Goal: Task Accomplishment & Management: Manage account settings

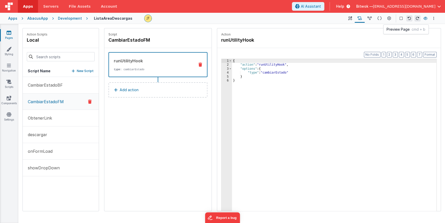
click at [426, 18] on icon at bounding box center [425, 19] width 4 height 4
click at [349, 20] on icon at bounding box center [350, 18] width 4 height 5
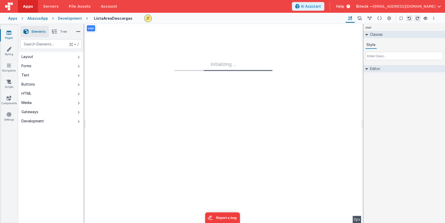
click at [58, 31] on li "Tree" at bounding box center [59, 31] width 21 height 11
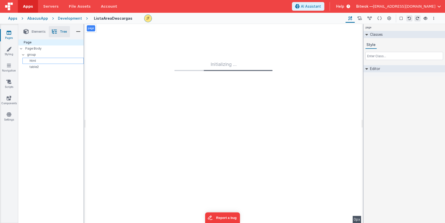
click at [43, 60] on p "html" at bounding box center [53, 61] width 59 height 4
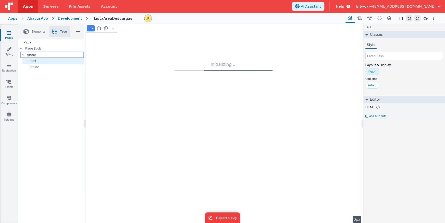
click at [45, 55] on p "group" at bounding box center [55, 55] width 56 height 6
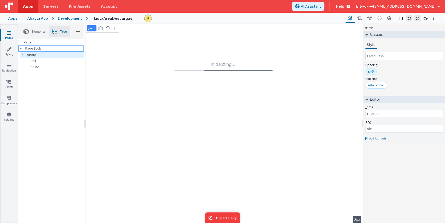
click at [38, 49] on p "Page Body" at bounding box center [54, 48] width 58 height 4
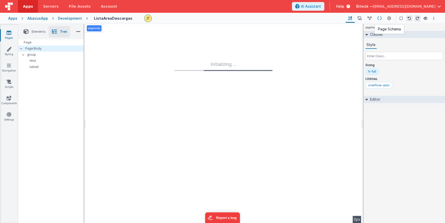
click at [380, 19] on icon at bounding box center [379, 18] width 4 height 5
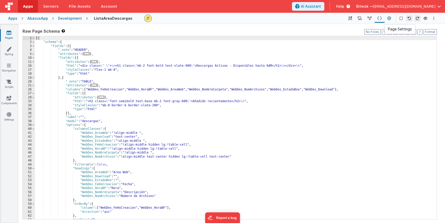
click at [389, 19] on icon at bounding box center [389, 18] width 4 height 5
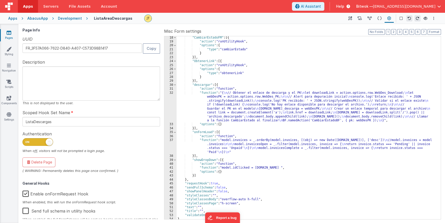
scroll to position [133, 0]
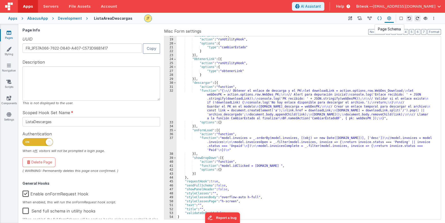
click at [379, 19] on icon at bounding box center [379, 18] width 4 height 5
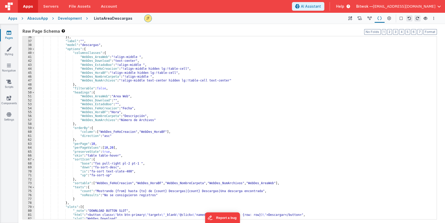
scroll to position [0, 0]
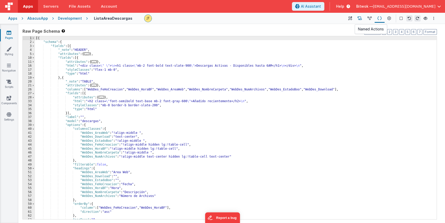
click at [359, 20] on icon at bounding box center [359, 18] width 4 height 5
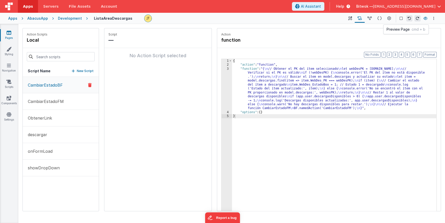
click at [426, 18] on icon at bounding box center [425, 19] width 4 height 4
click at [13, 55] on link "Styling" at bounding box center [9, 51] width 18 height 10
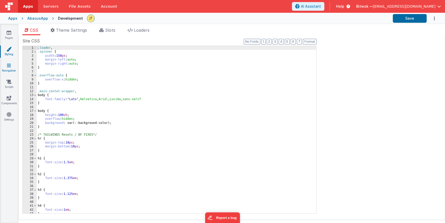
click at [8, 68] on link "Navigation" at bounding box center [9, 68] width 18 height 10
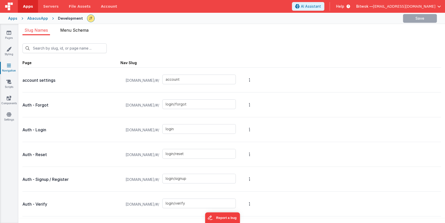
click at [77, 28] on span "Menu Schema" at bounding box center [74, 30] width 28 height 5
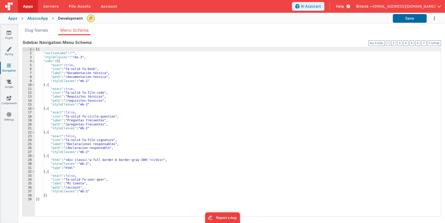
scroll to position [4, 0]
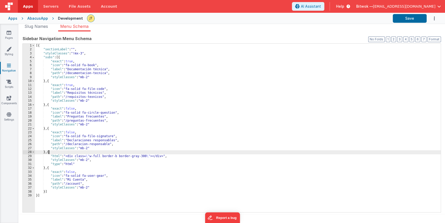
click at [49, 151] on div "[{ "sectionLabel" : "" , "styleClasses" : "!mx-3" , "subs" : [{ "exact" : true …" at bounding box center [237, 132] width 405 height 176
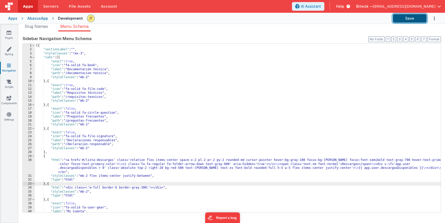
drag, startPoint x: 411, startPoint y: 20, endPoint x: 397, endPoint y: 21, distance: 14.3
click at [411, 20] on button "Save" at bounding box center [409, 18] width 34 height 9
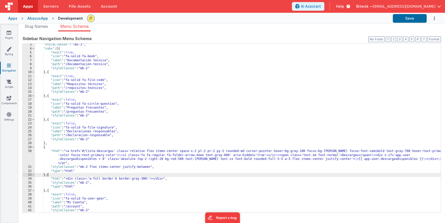
scroll to position [0, 0]
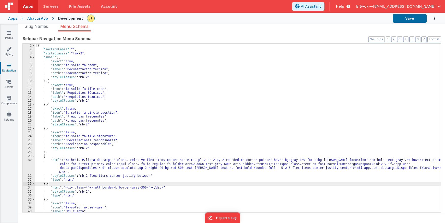
click at [183, 164] on div "[{ "sectionLabel" : "" , "styleClasses" : "!mx-3" , "subs" : [{ "exact" : true …" at bounding box center [237, 132] width 405 height 176
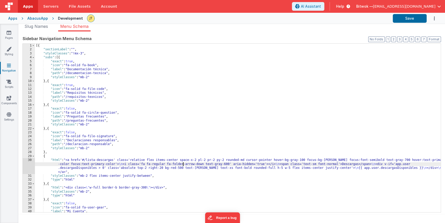
click at [314, 164] on div "[{ "sectionLabel" : "" , "styleClasses" : "!mx-3" , "subs" : [{ "exact" : true …" at bounding box center [237, 132] width 405 height 176
click at [338, 163] on div "[{ "sectionLabel" : "" , "styleClasses" : "!mx-3" , "subs" : [{ "exact" : true …" at bounding box center [237, 132] width 405 height 176
click at [339, 163] on div "[{ "sectionLabel" : "" , "styleClasses" : "!mx-3" , "subs" : [{ "exact" : true …" at bounding box center [237, 132] width 405 height 176
drag, startPoint x: 323, startPoint y: 163, endPoint x: 344, endPoint y: 163, distance: 20.9
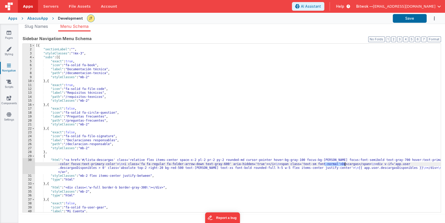
click at [344, 163] on div "[{ "sectionLabel" : "" , "styleClasses" : "!mx-3" , "subs" : [{ "exact" : true …" at bounding box center [237, 132] width 405 height 176
click at [402, 16] on button "Save" at bounding box center [409, 18] width 34 height 9
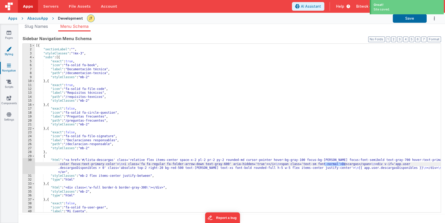
click at [9, 52] on link "Styling" at bounding box center [9, 51] width 18 height 10
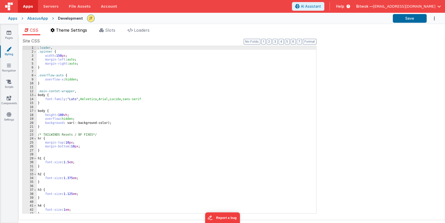
click at [72, 30] on span "Theme Settings" at bounding box center [71, 30] width 31 height 5
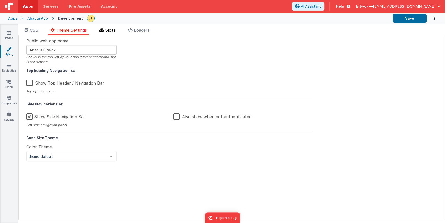
click at [111, 31] on span "Slots" at bounding box center [110, 30] width 10 height 5
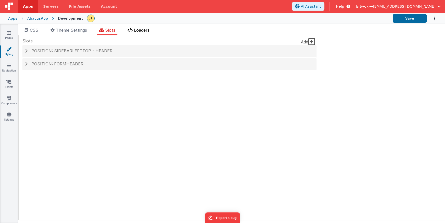
click at [142, 30] on span "Loaders" at bounding box center [142, 30] width 16 height 5
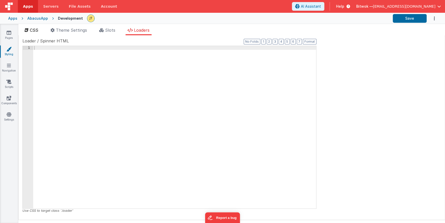
click at [34, 29] on span "CSS" at bounding box center [34, 30] width 8 height 5
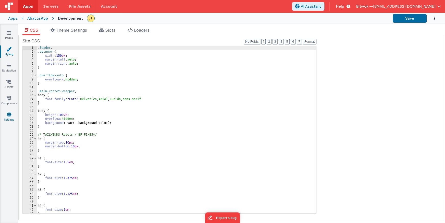
click at [9, 116] on icon at bounding box center [9, 114] width 5 height 5
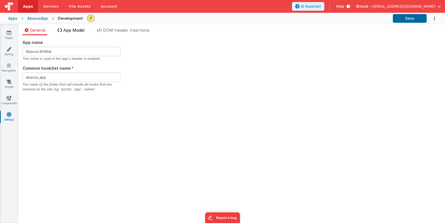
click at [78, 31] on span "App Model" at bounding box center [73, 30] width 21 height 5
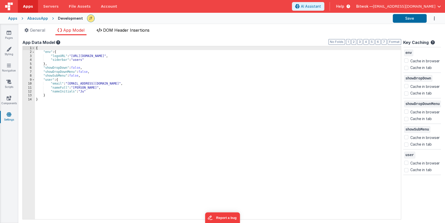
click at [125, 30] on span "DOM Header Insertions" at bounding box center [126, 30] width 46 height 5
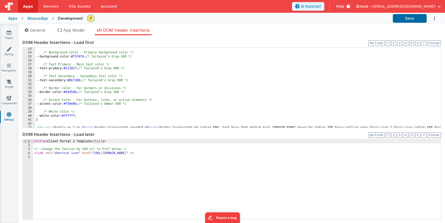
scroll to position [89, 0]
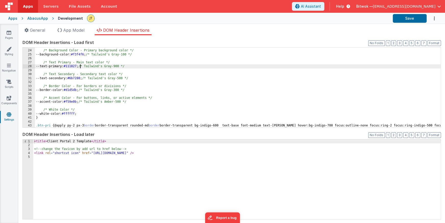
click at [80, 66] on div "/* Background Color - Primary background color */ --background-color: #f3f4f6 ;…" at bounding box center [237, 91] width 405 height 92
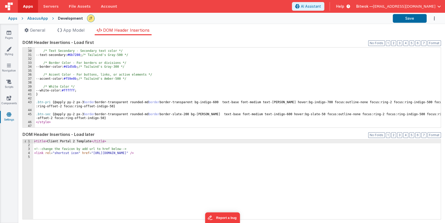
scroll to position [112, 0]
click at [6, 50] on icon at bounding box center [8, 48] width 5 height 5
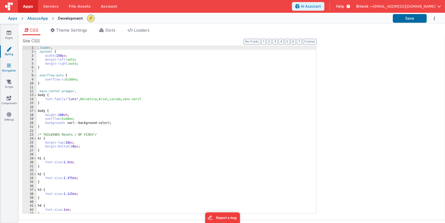
click at [10, 67] on icon at bounding box center [9, 65] width 4 height 5
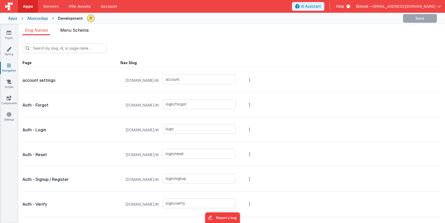
click at [80, 31] on span "Menu Schema" at bounding box center [74, 30] width 28 height 5
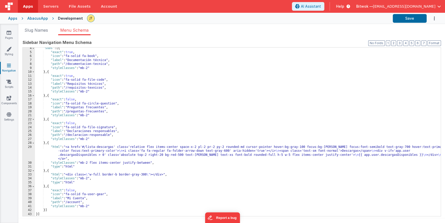
scroll to position [4, 0]
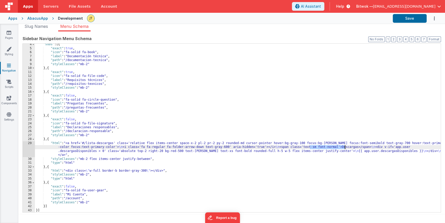
drag, startPoint x: 310, startPoint y: 147, endPoint x: 344, endPoint y: 146, distance: 33.9
click at [344, 146] on div ""subs" : [{ "exact" : true , "icon" : "fa-solid fa-book" , "label" : "Documenta…" at bounding box center [237, 130] width 405 height 176
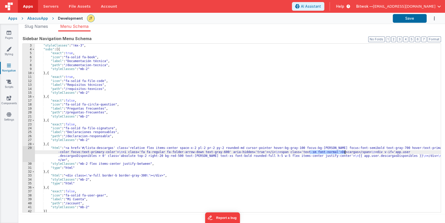
scroll to position [0, 0]
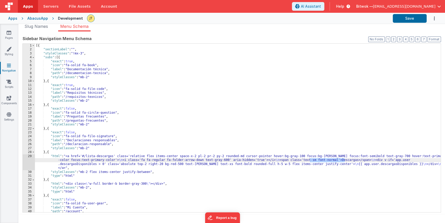
click at [89, 77] on div "[{ "sectionLabel" : "" , "styleClasses" : "!mx-3" , "subs" : [{ "exact" : true …" at bounding box center [237, 132] width 405 height 176
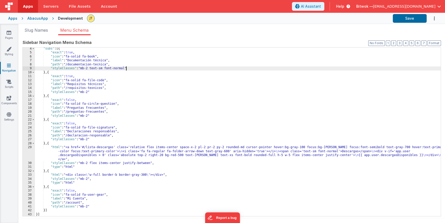
scroll to position [12, 0]
click at [407, 19] on button "Save" at bounding box center [409, 18] width 34 height 9
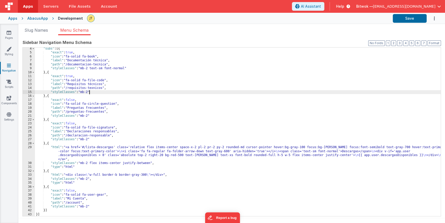
drag, startPoint x: 89, startPoint y: 92, endPoint x: 115, endPoint y: 94, distance: 25.8
click at [89, 92] on div ""subs" : [{ "exact" : true , "icon" : "fa-solid fa-book" , "label" : "Documenta…" at bounding box center [237, 135] width 405 height 176
paste textarea
click at [89, 115] on div ""subs" : [{ "exact" : true , "icon" : "fa-solid fa-book" , "label" : "Documenta…" at bounding box center [237, 135] width 405 height 176
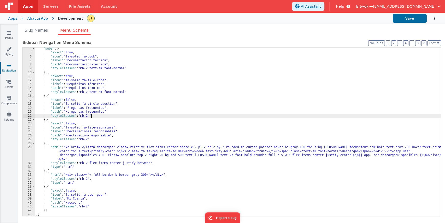
paste textarea
click at [89, 139] on div ""subs" : [{ "exact" : true , "icon" : "fa-solid fa-book" , "label" : "Documenta…" at bounding box center [237, 135] width 405 height 176
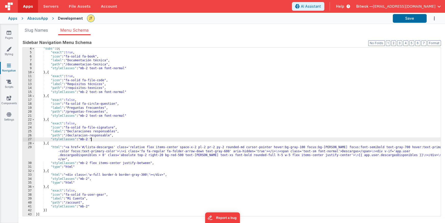
paste textarea
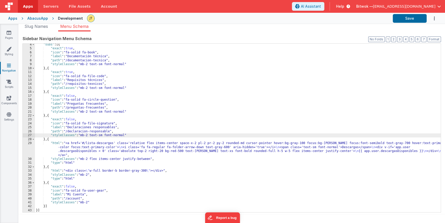
click at [89, 201] on div ""subs" : [{ "exact" : true , "icon" : "fa-solid fa-book" , "label" : "Documenta…" at bounding box center [237, 131] width 405 height 176
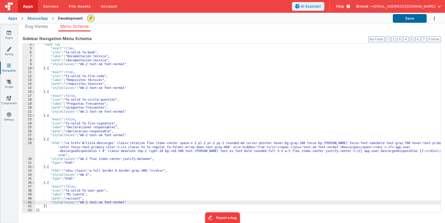
click at [89, 174] on div ""subs" : [{ "exact" : true , "icon" : "fa-solid fa-book" , "label" : "Documenta…" at bounding box center [237, 131] width 405 height 176
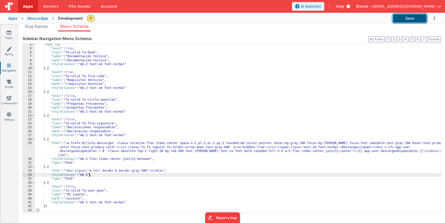
click at [407, 20] on button "Save" at bounding box center [409, 18] width 34 height 9
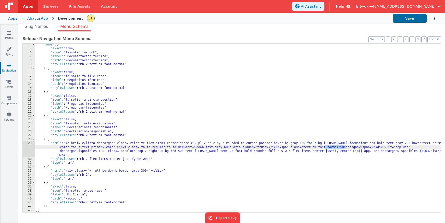
drag, startPoint x: 324, startPoint y: 147, endPoint x: 344, endPoint y: 146, distance: 19.4
click at [344, 146] on div ""subs" : [{ "exact" : true , "icon" : "fa-solid fa-book" , "label" : "Documenta…" at bounding box center [237, 131] width 405 height 176
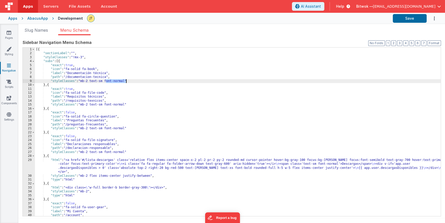
drag, startPoint x: 106, startPoint y: 81, endPoint x: 125, endPoint y: 80, distance: 19.4
click at [125, 80] on div "[{ "sectionLabel" : "" , "styleClasses" : "!mx-3" , "subs" : [{ "exact" : true …" at bounding box center [237, 135] width 405 height 176
click at [401, 19] on button "Save" at bounding box center [409, 18] width 34 height 9
drag, startPoint x: 106, startPoint y: 80, endPoint x: 126, endPoint y: 80, distance: 19.9
click at [126, 80] on div "[{ "sectionLabel" : "" , "styleClasses" : "!mx-3" , "subs" : [{ "exact" : true …" at bounding box center [237, 135] width 405 height 176
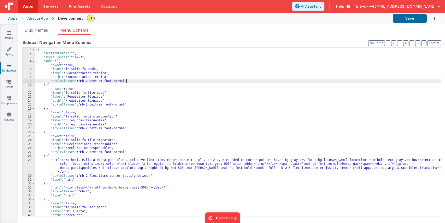
click at [95, 81] on div "[{ "sectionLabel" : "" , "styleClasses" : "!mx-3" , "subs" : [{ "exact" : true …" at bounding box center [237, 135] width 405 height 176
drag, startPoint x: 103, startPoint y: 81, endPoint x: 91, endPoint y: 81, distance: 12.2
click at [91, 81] on div "[{ "sectionLabel" : "" , "styleClasses" : "!mx-3" , "subs" : [{ "exact" : true …" at bounding box center [237, 135] width 405 height 176
drag, startPoint x: 402, startPoint y: 21, endPoint x: 337, endPoint y: 19, distance: 64.8
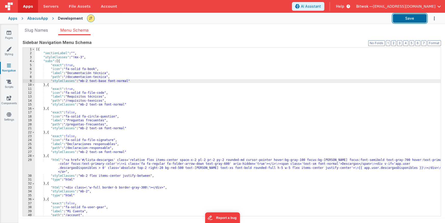
click at [402, 21] on button "Save" at bounding box center [409, 18] width 34 height 9
click at [95, 105] on div "[{ "sectionLabel" : "" , "styleClasses" : "!mx-3" , "subs" : [{ "exact" : true …" at bounding box center [237, 135] width 405 height 176
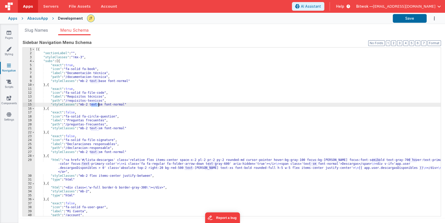
click at [95, 105] on div "[{ "sectionLabel" : "" , "styleClasses" : "!mx-3" , "subs" : [{ "exact" : true …" at bounding box center [237, 135] width 405 height 176
drag, startPoint x: 105, startPoint y: 105, endPoint x: 93, endPoint y: 106, distance: 11.7
click at [91, 105] on div "[{ "sectionLabel" : "" , "styleClasses" : "!mx-3" , "subs" : [{ "exact" : true …" at bounding box center [237, 135] width 405 height 176
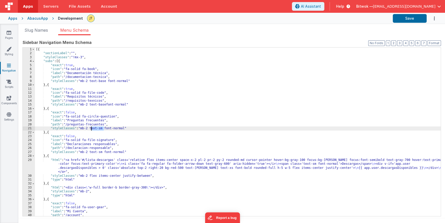
drag, startPoint x: 104, startPoint y: 129, endPoint x: 91, endPoint y: 128, distance: 13.5
click at [91, 128] on div "[{ "sectionLabel" : "" , "styleClasses" : "!mx-3" , "subs" : [{ "exact" : true …" at bounding box center [237, 135] width 405 height 176
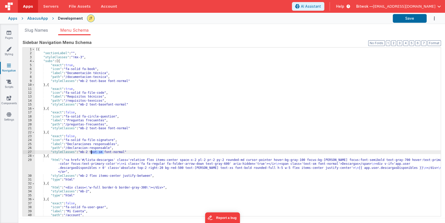
drag, startPoint x: 103, startPoint y: 151, endPoint x: 91, endPoint y: 152, distance: 12.8
click at [91, 152] on div "[{ "sectionLabel" : "" , "styleClasses" : "!mx-3" , "subs" : [{ "exact" : true …" at bounding box center [237, 135] width 405 height 176
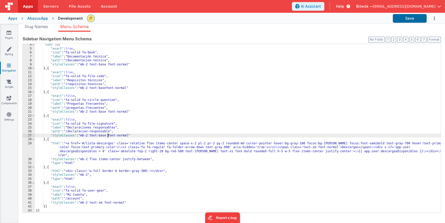
scroll to position [4, 0]
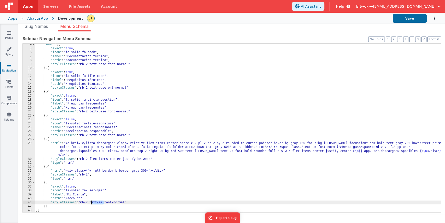
drag, startPoint x: 105, startPoint y: 201, endPoint x: 94, endPoint y: 203, distance: 10.3
click at [90, 202] on div ""subs" : [{ "exact" : true , "icon" : "fa-solid fa-book" , "label" : "Documenta…" at bounding box center [237, 130] width 405 height 176
click at [414, 20] on button "Save" at bounding box center [409, 18] width 34 height 9
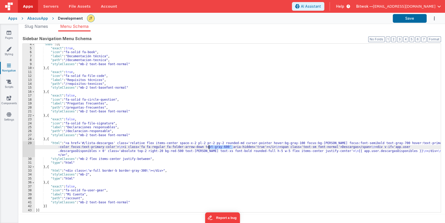
drag, startPoint x: 233, startPoint y: 146, endPoint x: 209, endPoint y: 147, distance: 24.0
click at [209, 147] on div ""subs" : [{ "exact" : true , "icon" : "fa-solid fa-book" , "label" : "Documenta…" at bounding box center [237, 130] width 405 height 176
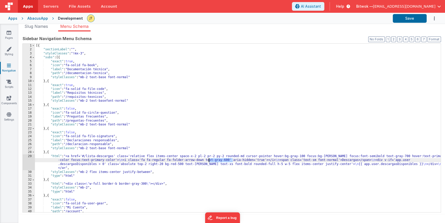
scroll to position [0, 0]
click at [97, 64] on div "[{ "sectionLabel" : "" , "styleClasses" : "!mx-3" , "subs" : [{ "exact" : true …" at bounding box center [237, 131] width 405 height 176
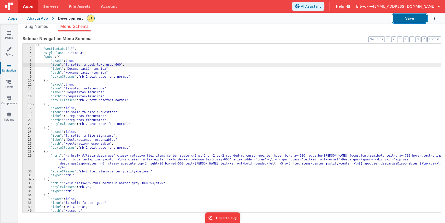
drag, startPoint x: 408, startPoint y: 21, endPoint x: 318, endPoint y: 28, distance: 90.5
click at [408, 21] on button "Save" at bounding box center [409, 18] width 34 height 9
click at [106, 88] on div "[{ "sectionLabel" : "" , "styleClasses" : "!mx-3" , "subs" : [{ "exact" : true …" at bounding box center [237, 131] width 405 height 176
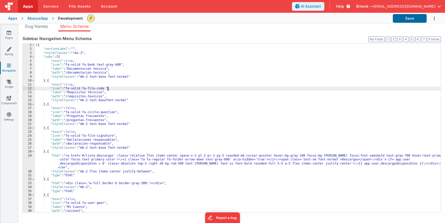
paste textarea
click at [117, 112] on div "[{ "sectionLabel" : "" , "styleClasses" : "!mx-3" , "subs" : [{ "exact" : true …" at bounding box center [237, 131] width 405 height 176
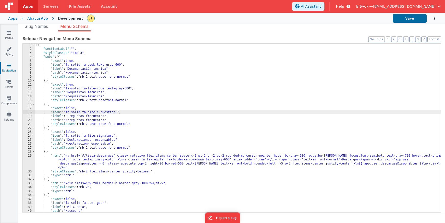
paste textarea
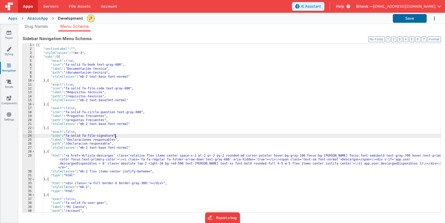
click at [115, 135] on div "[{ "sectionLabel" : "" , "styleClasses" : "!mx-3" , "subs" : [{ "exact" : true …" at bounding box center [237, 131] width 405 height 176
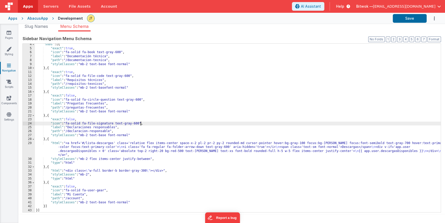
scroll to position [13, 0]
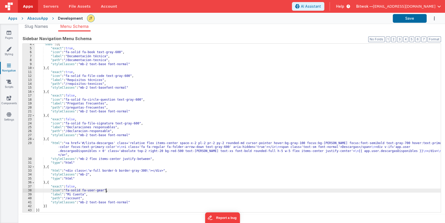
drag, startPoint x: 106, startPoint y: 190, endPoint x: 119, endPoint y: 193, distance: 13.1
click at [106, 190] on div ""subs" : [{ "exact" : true , "icon" : "fa-solid fa-book text-gray-600" , "label…" at bounding box center [237, 130] width 405 height 176
drag, startPoint x: 411, startPoint y: 20, endPoint x: 381, endPoint y: 24, distance: 31.2
click at [411, 20] on button "Save" at bounding box center [409, 18] width 34 height 9
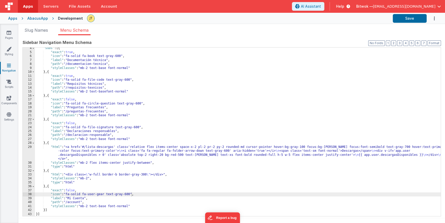
scroll to position [4, 0]
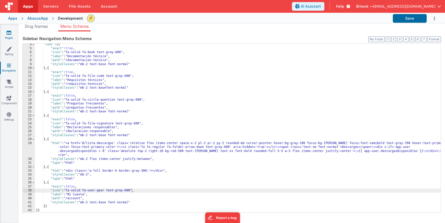
click at [6, 36] on link "Pages" at bounding box center [9, 35] width 18 height 10
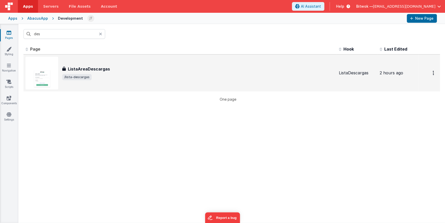
click at [98, 66] on h3 "ListaAreaDescargas" at bounding box center [89, 69] width 42 height 6
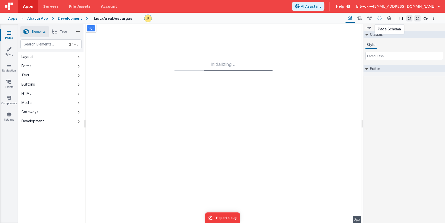
click at [380, 19] on icon at bounding box center [379, 18] width 4 height 5
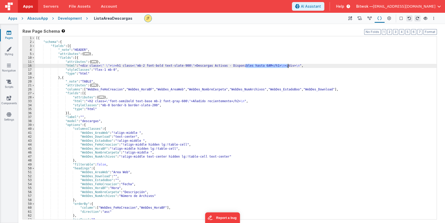
drag, startPoint x: 245, startPoint y: 66, endPoint x: 288, endPoint y: 64, distance: 42.3
click at [288, 64] on div "[{ "schema" : { "fields" : [{ "_note" : "HEADER" , "attributes" : { ... } , "fi…" at bounding box center [235, 131] width 401 height 190
click at [288, 29] on label "Raw Page Schema Shortcuts: Find: command-f Fold: command-option-L Unfold: comma…" at bounding box center [229, 31] width 414 height 6
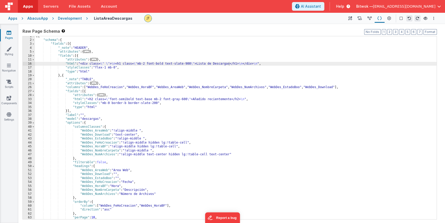
scroll to position [2, 0]
click at [272, 16] on div at bounding box center [242, 19] width 197 height 8
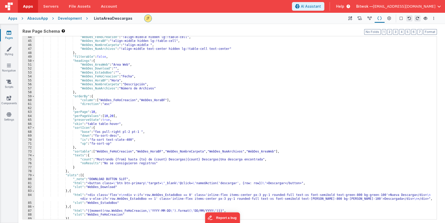
scroll to position [107, 0]
click at [78, 18] on div "Development" at bounding box center [70, 18] width 24 height 5
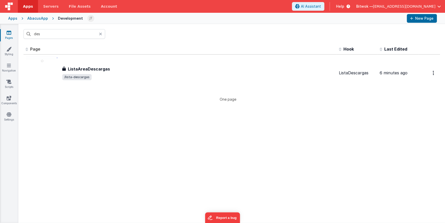
click at [99, 33] on icon at bounding box center [100, 34] width 3 height 4
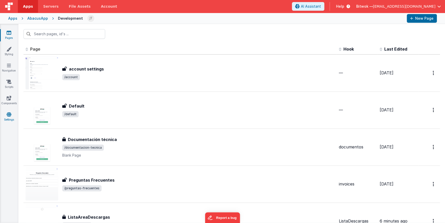
click at [10, 114] on icon at bounding box center [9, 114] width 5 height 5
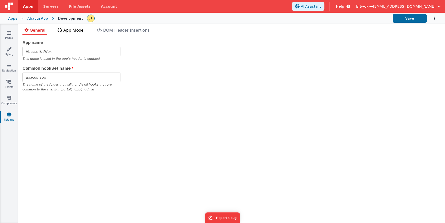
click at [84, 31] on span "App Model" at bounding box center [73, 30] width 21 height 5
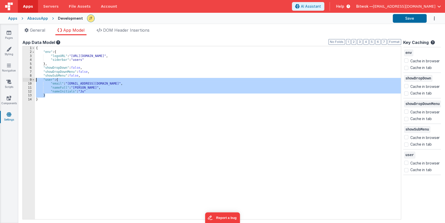
drag, startPoint x: 47, startPoint y: 95, endPoint x: 28, endPoint y: 79, distance: 25.0
click at [28, 79] on div "1 2 3 4 5 6 7 8 9 10 11 12 13 14 { "env" : { "logoURL" : "[URL][DOMAIN_NAME]" ,…" at bounding box center [211, 132] width 378 height 173
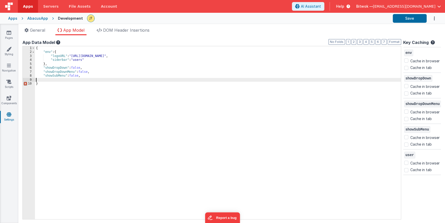
click at [88, 76] on div "{ "env" : { "logoURL" : "[URL][DOMAIN_NAME]" , "siderbar" : "users" } , "showDr…" at bounding box center [218, 136] width 366 height 180
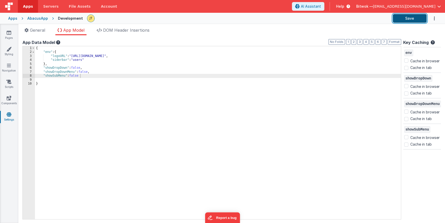
click at [414, 21] on button "Save" at bounding box center [409, 18] width 34 height 9
click at [11, 34] on link "Pages" at bounding box center [9, 35] width 18 height 10
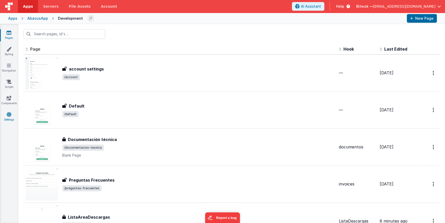
click at [7, 113] on icon at bounding box center [9, 114] width 5 height 5
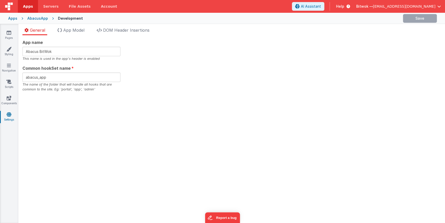
drag, startPoint x: 81, startPoint y: 29, endPoint x: 93, endPoint y: 28, distance: 12.0
click at [81, 29] on span "App Model" at bounding box center [73, 30] width 21 height 5
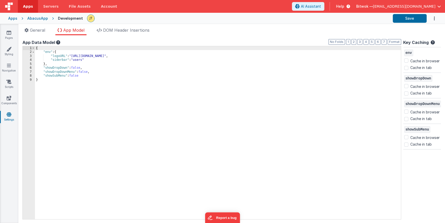
click at [392, 19] on div "Save" at bounding box center [254, 18] width 343 height 9
drag, startPoint x: 411, startPoint y: 19, endPoint x: 351, endPoint y: 20, distance: 59.7
click at [411, 19] on button "Save" at bounding box center [409, 18] width 34 height 9
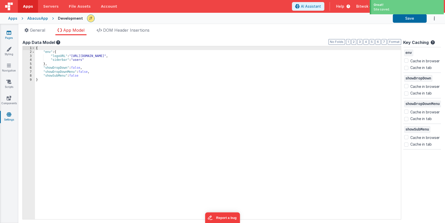
click at [8, 34] on icon at bounding box center [9, 32] width 5 height 5
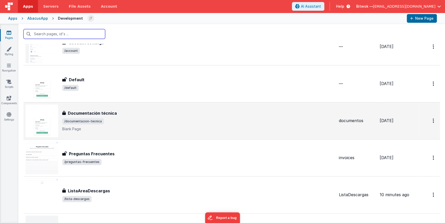
scroll to position [32, 0]
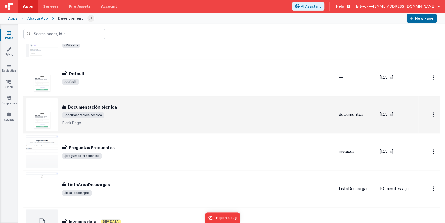
click at [128, 122] on p "Blank Page" at bounding box center [198, 122] width 272 height 5
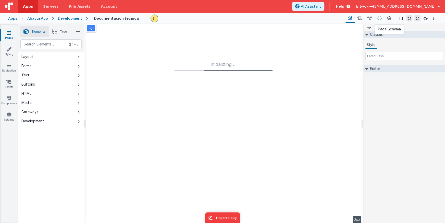
click at [380, 19] on icon at bounding box center [379, 18] width 4 height 5
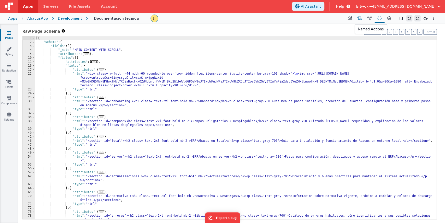
click at [358, 19] on icon at bounding box center [359, 18] width 4 height 5
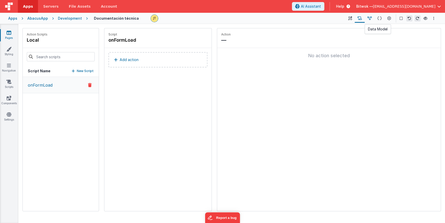
drag, startPoint x: 368, startPoint y: 18, endPoint x: 366, endPoint y: 19, distance: 2.7
click at [368, 18] on icon at bounding box center [369, 18] width 4 height 5
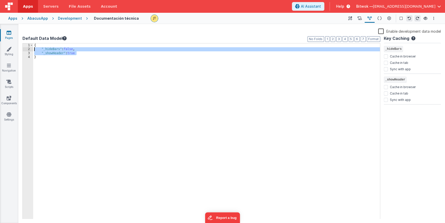
drag, startPoint x: 82, startPoint y: 55, endPoint x: 26, endPoint y: 49, distance: 56.4
click at [26, 49] on div "1 2 3 4 { "_hideBars" : false , "_showHeader" : true } XXXXXXXXXXXXXXXXXXXXXXXX…" at bounding box center [200, 131] width 357 height 176
click at [69, 19] on div "Development" at bounding box center [70, 18] width 24 height 5
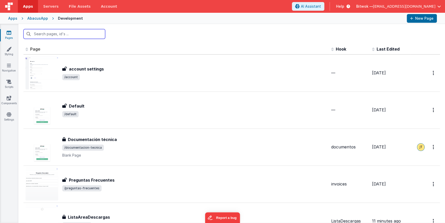
click at [53, 34] on input "text" at bounding box center [64, 34] width 82 height 10
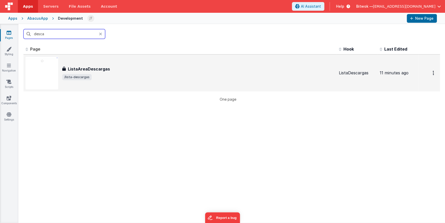
type input "desca"
click at [80, 70] on h3 "ListaAreaDescargas" at bounding box center [89, 69] width 42 height 6
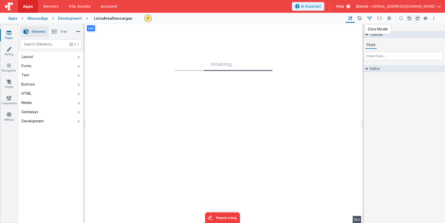
click at [371, 19] on icon at bounding box center [369, 18] width 4 height 5
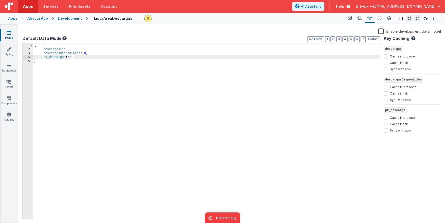
click at [87, 59] on div "{ "descargas" : "" , "descargasDisponibles" : 0 , "pk_descarga" : "" }" at bounding box center [206, 134] width 346 height 183
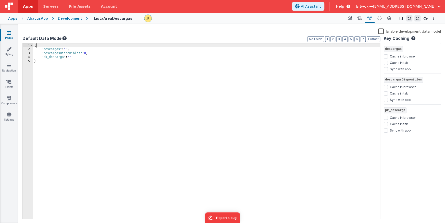
click at [88, 45] on div "{ "descargas" : "" , "descargasDisponibles" : 0 , "pk_descarga" : "" }" at bounding box center [206, 134] width 346 height 183
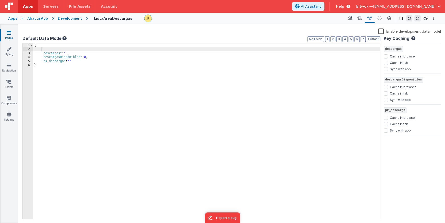
paste textarea
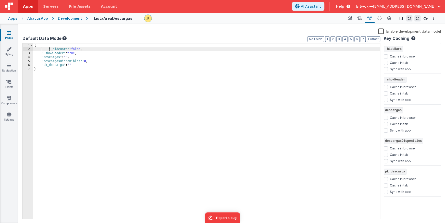
click at [49, 48] on div "{ "_hideBars" : false , "_showHeader" : true , "descargas" : "" , "descargasDis…" at bounding box center [206, 134] width 346 height 183
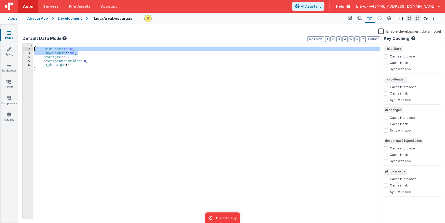
drag, startPoint x: 82, startPoint y: 54, endPoint x: 27, endPoint y: 49, distance: 55.8
click at [27, 49] on div "1 2 3 4 5 6 7 { "_hideBars" : false , "_showHeader" : true , "descargas" : "" ,…" at bounding box center [200, 131] width 357 height 176
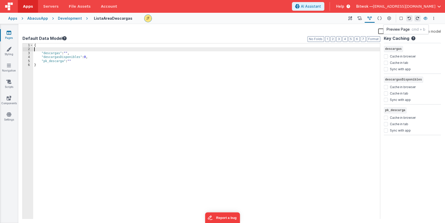
click at [424, 18] on icon at bounding box center [425, 19] width 4 height 4
click at [11, 45] on div "Pages Styling Navigation Scripts Components Settings" at bounding box center [9, 123] width 18 height 199
click at [7, 51] on link "Styling" at bounding box center [9, 51] width 18 height 10
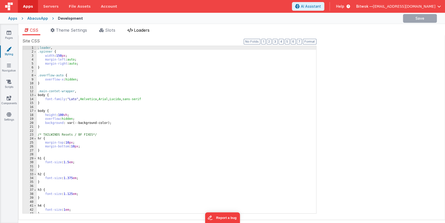
click at [146, 30] on span "Loaders" at bounding box center [142, 30] width 16 height 5
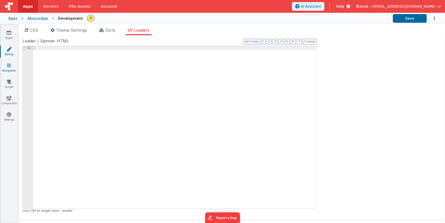
click at [9, 69] on link "Navigation" at bounding box center [9, 68] width 18 height 10
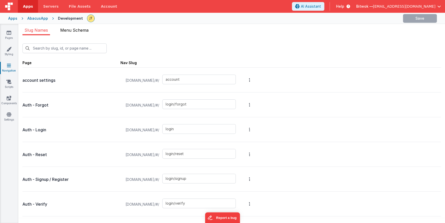
click at [84, 31] on span "Menu Schema" at bounding box center [74, 30] width 28 height 5
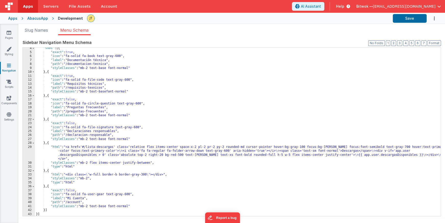
scroll to position [12, 0]
drag, startPoint x: 6, startPoint y: 37, endPoint x: 122, endPoint y: 23, distance: 116.8
click at [6, 37] on link "Pages" at bounding box center [9, 35] width 18 height 10
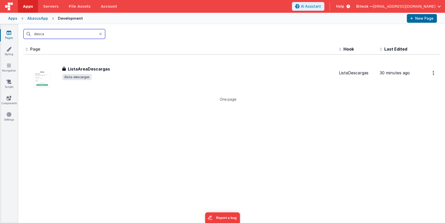
click at [63, 33] on input "desca" at bounding box center [64, 34] width 82 height 10
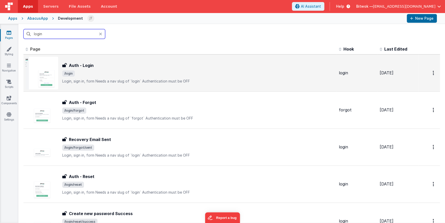
type input "login"
click at [104, 79] on p "Login, sign in, formNeeds a nav slug of `login`Authentication must be OFF" at bounding box center [198, 81] width 272 height 5
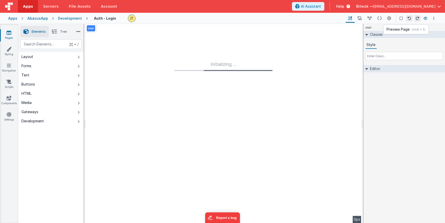
click at [426, 18] on icon at bounding box center [425, 19] width 4 height 4
click at [71, 18] on div "Development" at bounding box center [70, 18] width 24 height 5
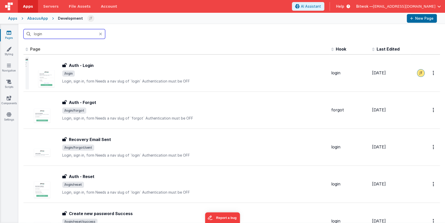
click at [66, 34] on input "login" at bounding box center [64, 34] width 82 height 10
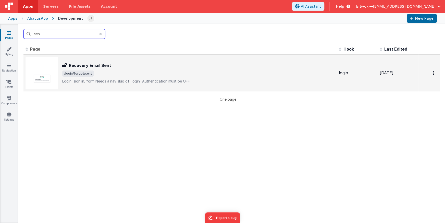
type input "sen"
click at [116, 76] on div "Recovery Email Sent Recovery Email Sent /login/forgot/sent Login, sign in, form…" at bounding box center [198, 72] width 272 height 21
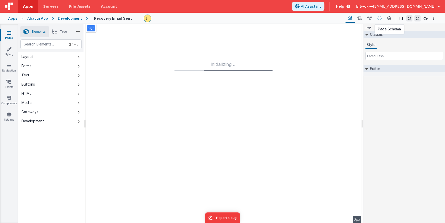
click at [375, 18] on button at bounding box center [379, 18] width 10 height 9
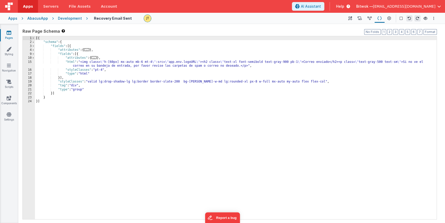
click at [169, 66] on div "[{ "schema" : { "fields" : [{ "attributes" : { ... } , "fields" : [{ "attribute…" at bounding box center [235, 131] width 401 height 190
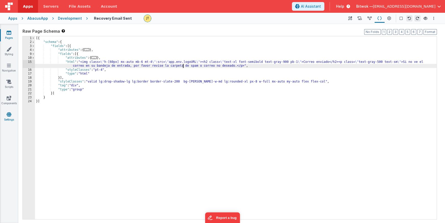
click at [8, 117] on link "Settings" at bounding box center [9, 117] width 18 height 10
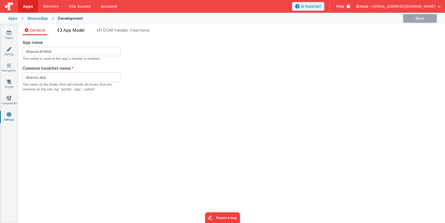
click at [74, 29] on span "App Model" at bounding box center [73, 30] width 21 height 5
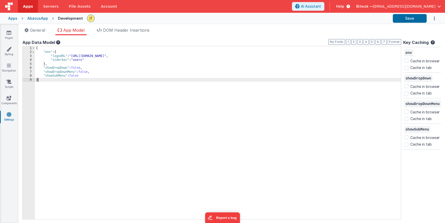
drag, startPoint x: 132, startPoint y: 86, endPoint x: 127, endPoint y: 85, distance: 4.7
click at [132, 86] on div "{ "env" : { "logoURL" : "[URL][DOMAIN_NAME]" , "siderbar" : "users" } , "showDr…" at bounding box center [218, 136] width 366 height 180
click at [137, 33] on li "DOM Header Insertions" at bounding box center [123, 31] width 57 height 8
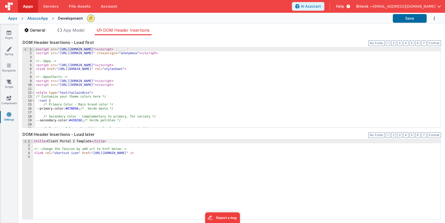
drag, startPoint x: 33, startPoint y: 28, endPoint x: 36, endPoint y: 31, distance: 3.4
click at [33, 28] on span "General" at bounding box center [37, 30] width 15 height 5
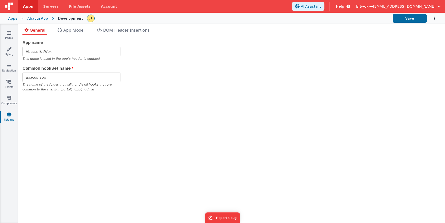
click at [8, 94] on div "Pages Styling Navigation Scripts Components Settings" at bounding box center [9, 123] width 18 height 199
click at [8, 97] on icon at bounding box center [9, 97] width 5 height 5
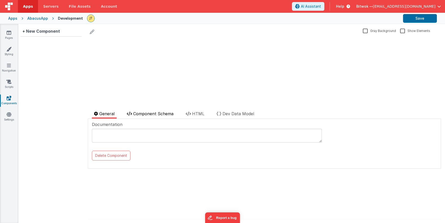
click at [155, 114] on span "Component Schema" at bounding box center [153, 113] width 40 height 5
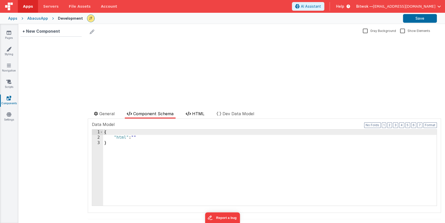
click at [198, 114] on span "HTML" at bounding box center [198, 113] width 12 height 5
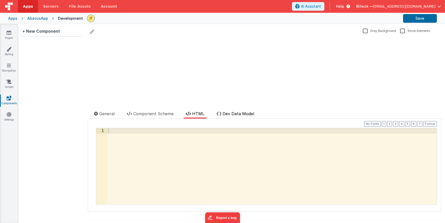
click at [233, 114] on span "Dev Data Model" at bounding box center [238, 113] width 32 height 5
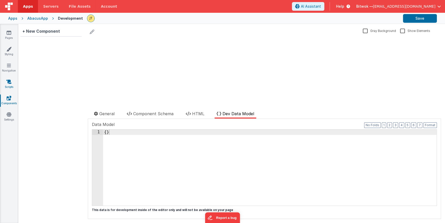
click at [9, 84] on icon at bounding box center [8, 81] width 5 height 5
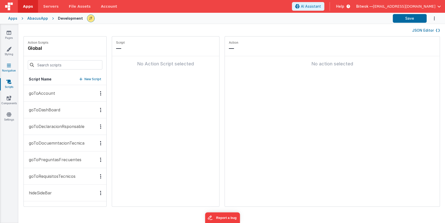
click at [8, 69] on link "Navigation" at bounding box center [9, 68] width 18 height 10
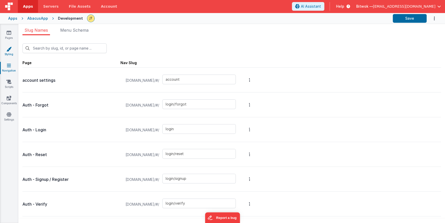
click at [7, 51] on icon at bounding box center [8, 48] width 5 height 5
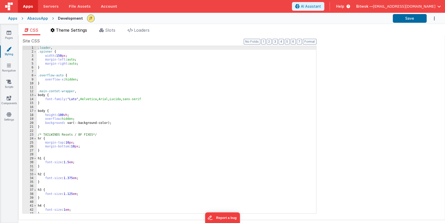
click at [65, 31] on span "Theme Settings" at bounding box center [71, 30] width 31 height 5
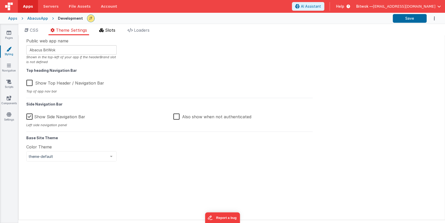
click at [106, 32] on span "Slots" at bounding box center [110, 30] width 10 height 5
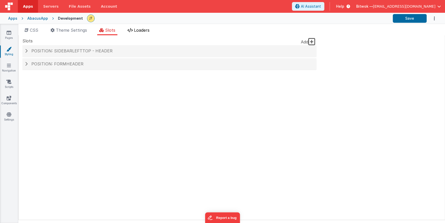
click at [138, 32] on span "Loaders" at bounding box center [142, 30] width 16 height 5
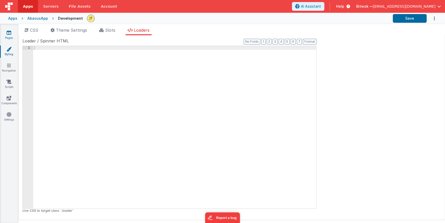
click at [8, 34] on icon at bounding box center [9, 32] width 5 height 5
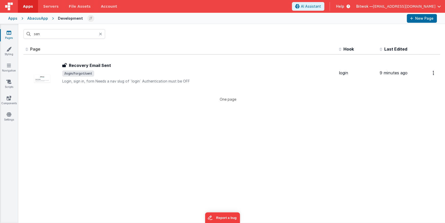
click at [101, 34] on icon at bounding box center [100, 34] width 3 height 4
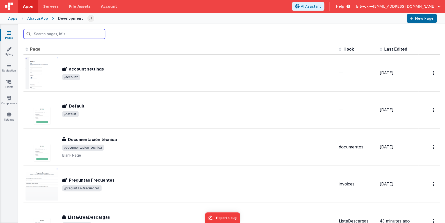
click at [57, 34] on input "text" at bounding box center [64, 34] width 82 height 10
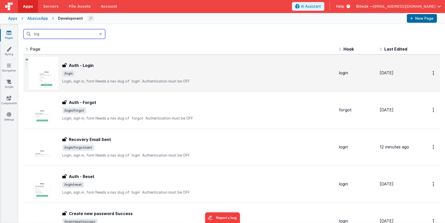
type input "log"
click at [112, 75] on span "/login" at bounding box center [198, 73] width 272 height 6
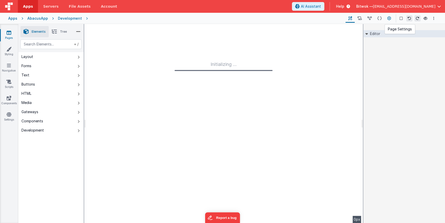
type input "FR_A22BF8C6-AB64-064D-A05E-6BA85E6CBC9F"
type textarea "Login, sign in, form Needs a nav slug of `login` Authentication must be OFF"
type input "login"
checkbox input "false"
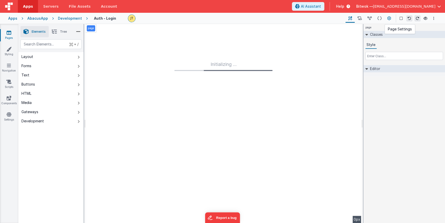
click at [388, 18] on icon at bounding box center [389, 18] width 4 height 5
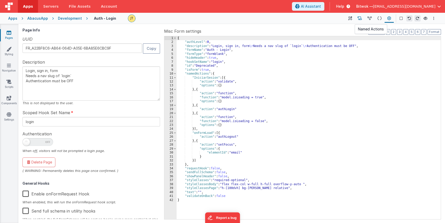
click at [359, 18] on icon at bounding box center [359, 18] width 4 height 5
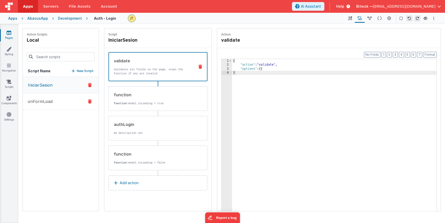
click at [35, 99] on p "onFormLoad" at bounding box center [39, 101] width 28 height 6
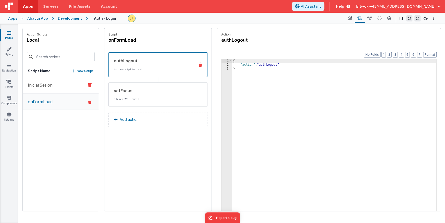
click at [36, 87] on p "IniciarSesion" at bounding box center [39, 85] width 28 height 6
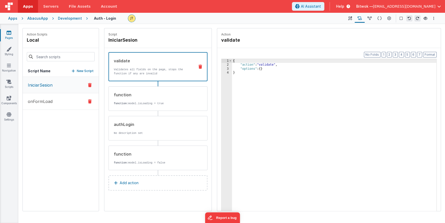
click at [35, 100] on p "onFormLoad" at bounding box center [39, 101] width 28 height 6
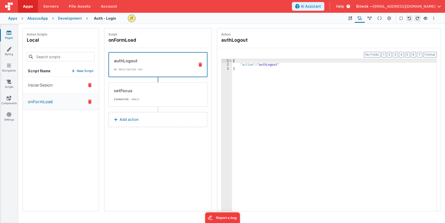
click at [34, 89] on button "IniciarSesion" at bounding box center [61, 85] width 76 height 17
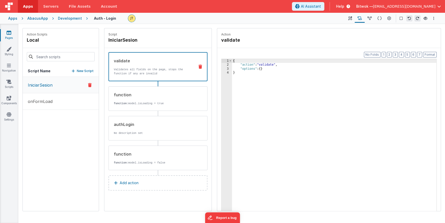
click at [13, 18] on div "Apps" at bounding box center [12, 18] width 9 height 5
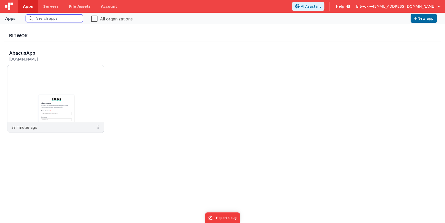
scroll to position [4, 0]
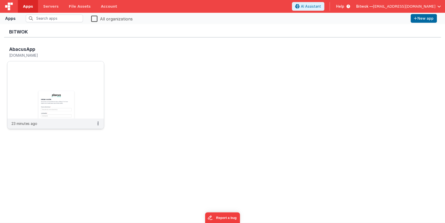
click at [79, 87] on img at bounding box center [55, 89] width 96 height 57
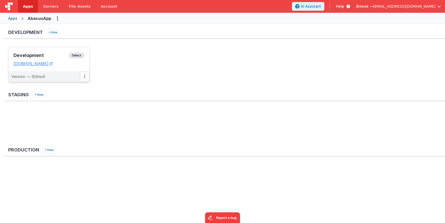
click at [86, 77] on button at bounding box center [85, 76] width 10 height 11
click at [77, 88] on link "Edit" at bounding box center [67, 87] width 45 height 9
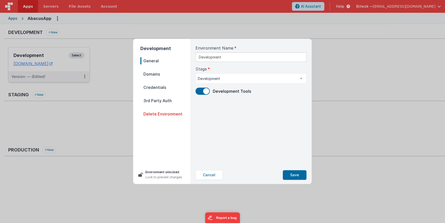
click at [155, 89] on span "Credentials" at bounding box center [165, 87] width 50 height 7
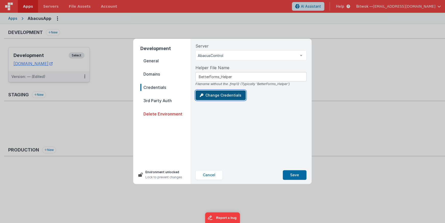
click at [221, 95] on button "Change Credentials" at bounding box center [220, 95] width 50 height 10
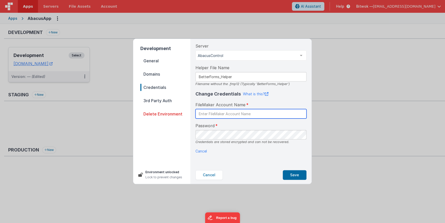
click at [220, 112] on input "text" at bounding box center [250, 113] width 111 height 9
type input "BetterForms"
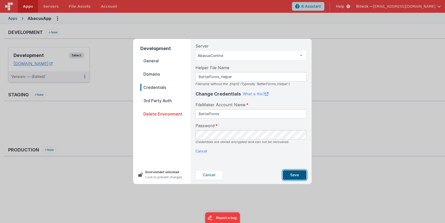
click at [301, 177] on button "Save" at bounding box center [294, 175] width 24 height 10
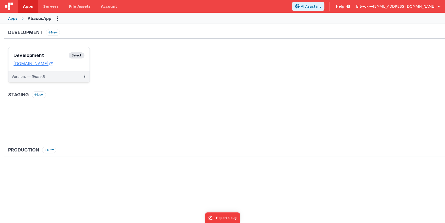
drag, startPoint x: 220, startPoint y: 74, endPoint x: 219, endPoint y: 69, distance: 5.1
click at [220, 74] on ul "Development Select URLs [DOMAIN_NAME] Version: — (Edited)" at bounding box center [226, 67] width 436 height 40
click at [47, 50] on div "Development Select URLs [DOMAIN_NAME]" at bounding box center [48, 59] width 81 height 24
